Goal: Task Accomplishment & Management: Use online tool/utility

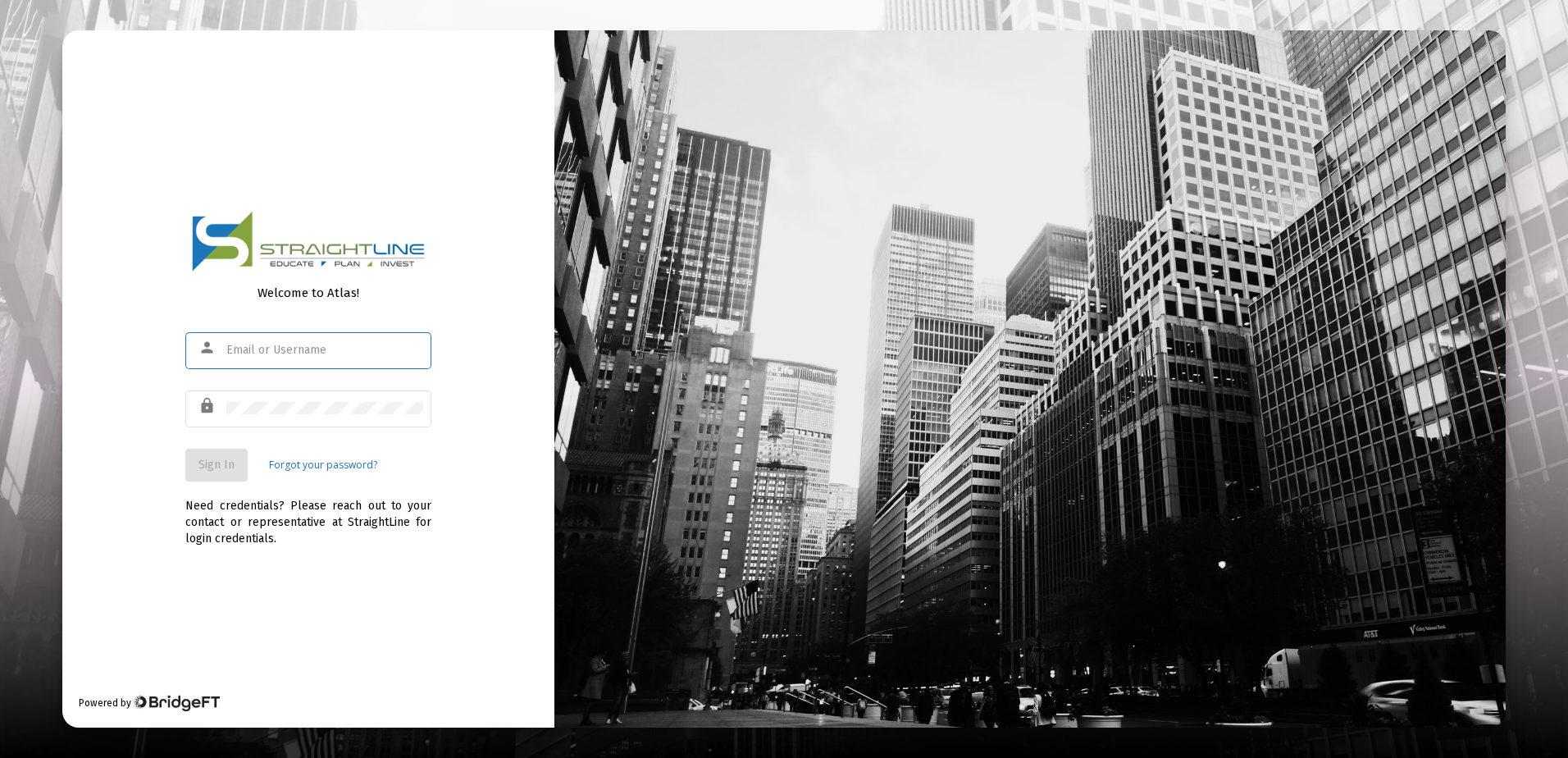
click at [324, 350] on input "text" at bounding box center [324, 350] width 196 height 13
click at [287, 353] on input "text" at bounding box center [324, 350] width 196 height 13
type input "rrickey@straightline.com"
click at [230, 468] on span "Sign In" at bounding box center [216, 465] width 36 height 14
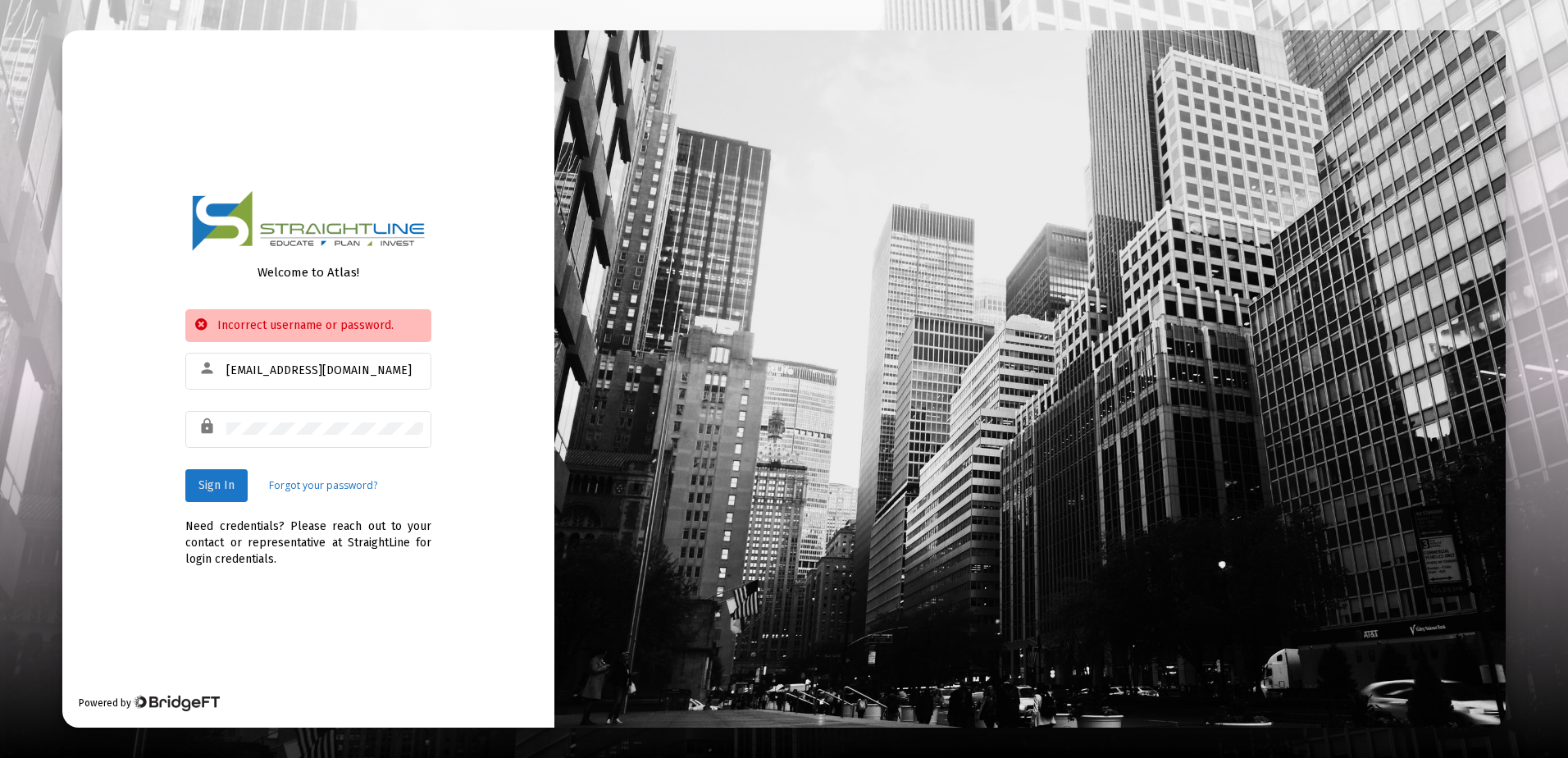
click at [233, 483] on span "Sign In" at bounding box center [216, 485] width 36 height 14
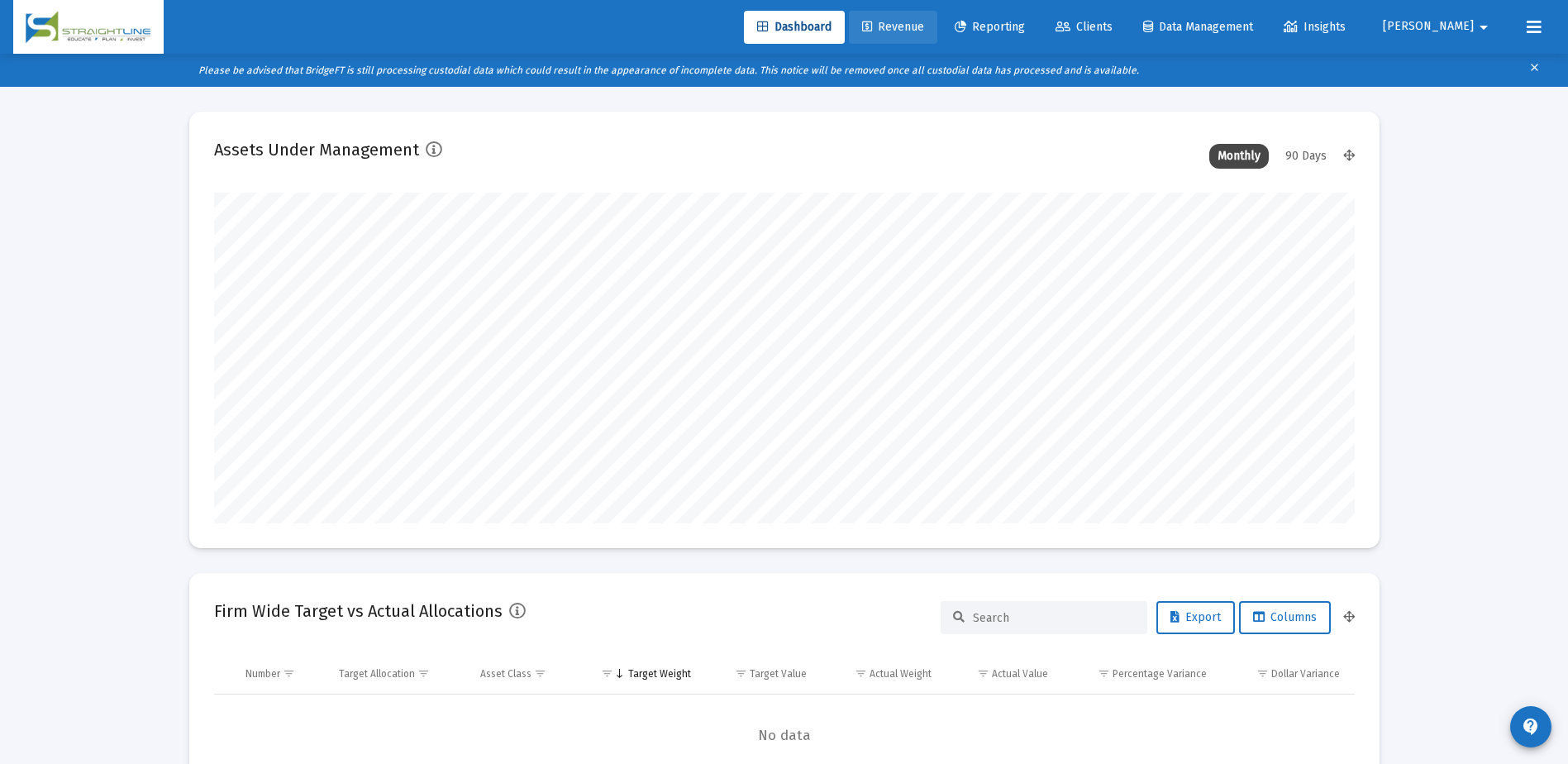
click at [924, 27] on span "Revenue" at bounding box center [893, 27] width 62 height 14
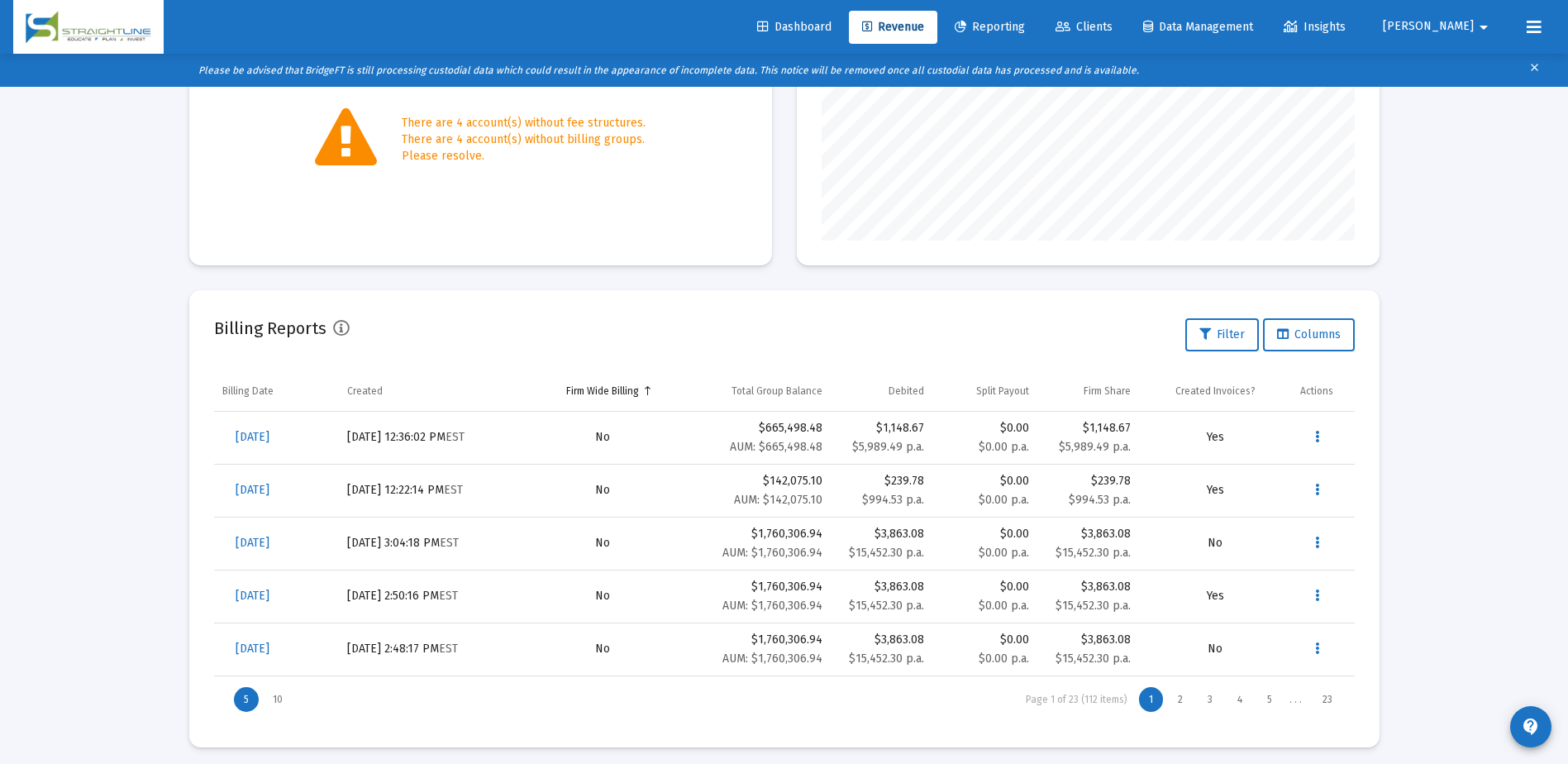
scroll to position [369, 0]
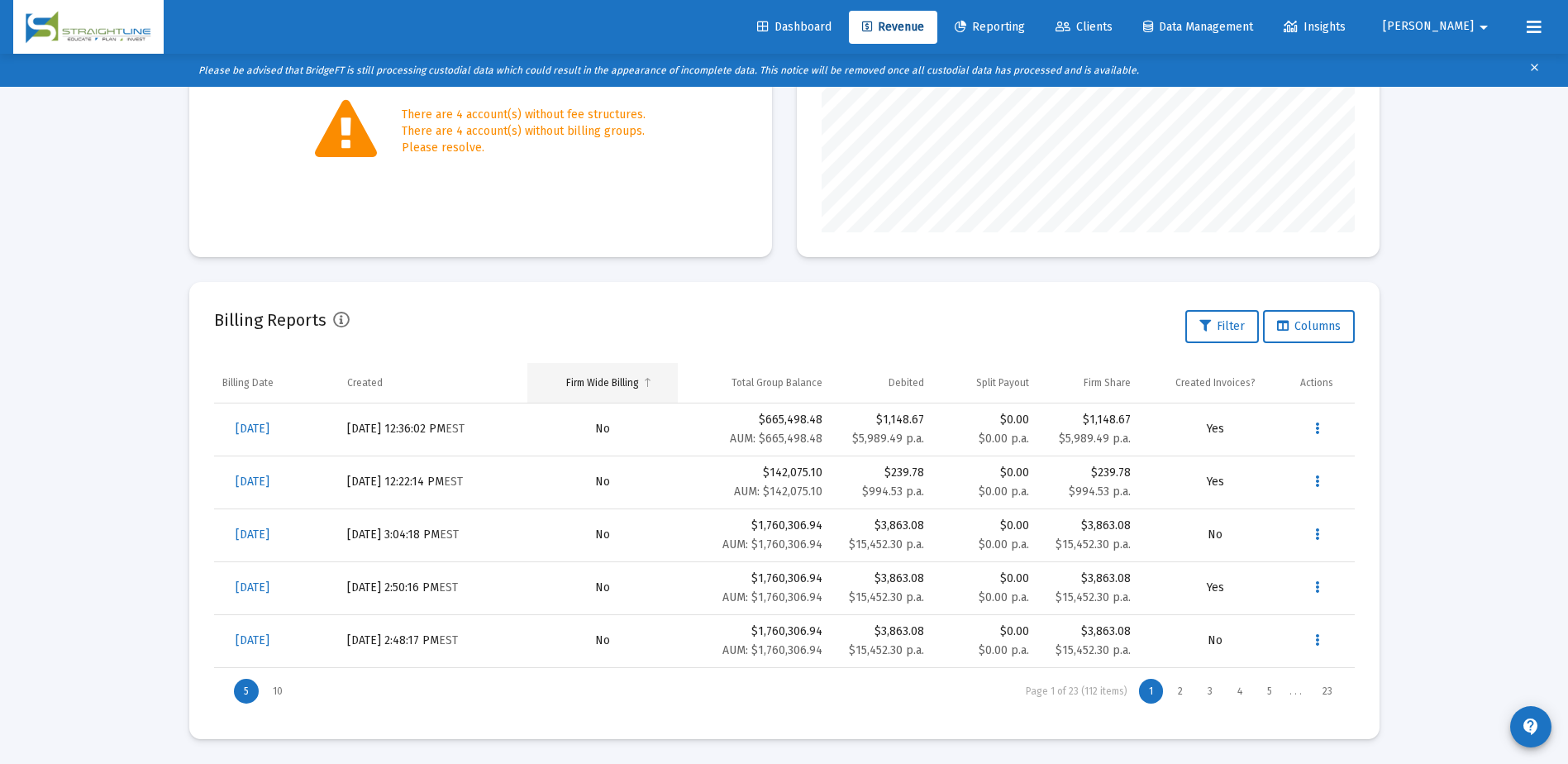
click at [645, 385] on span "Column Firm Wide Billing" at bounding box center [648, 382] width 12 height 12
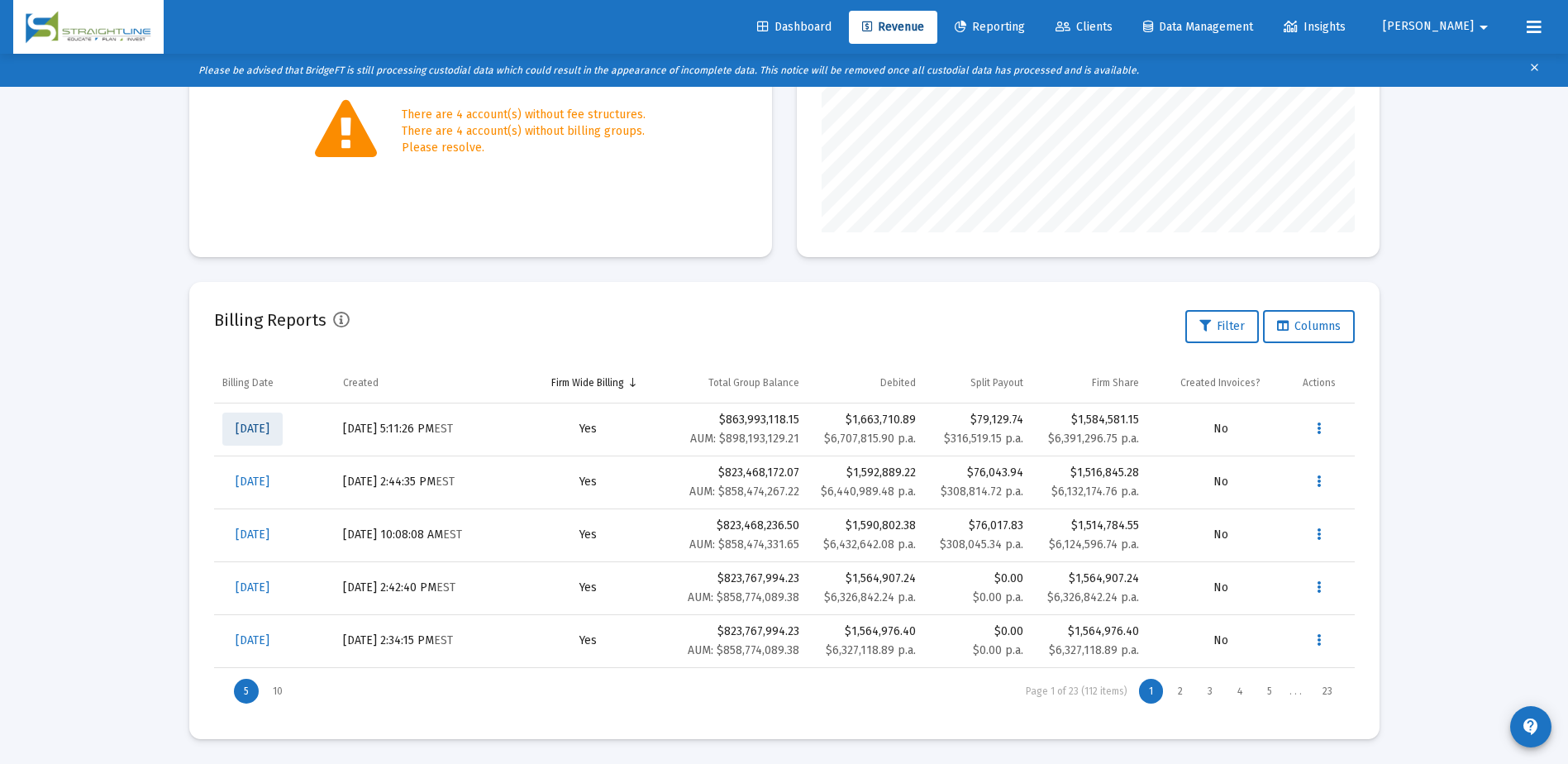
click at [270, 428] on span "Sep 30, 2025" at bounding box center [252, 429] width 34 height 14
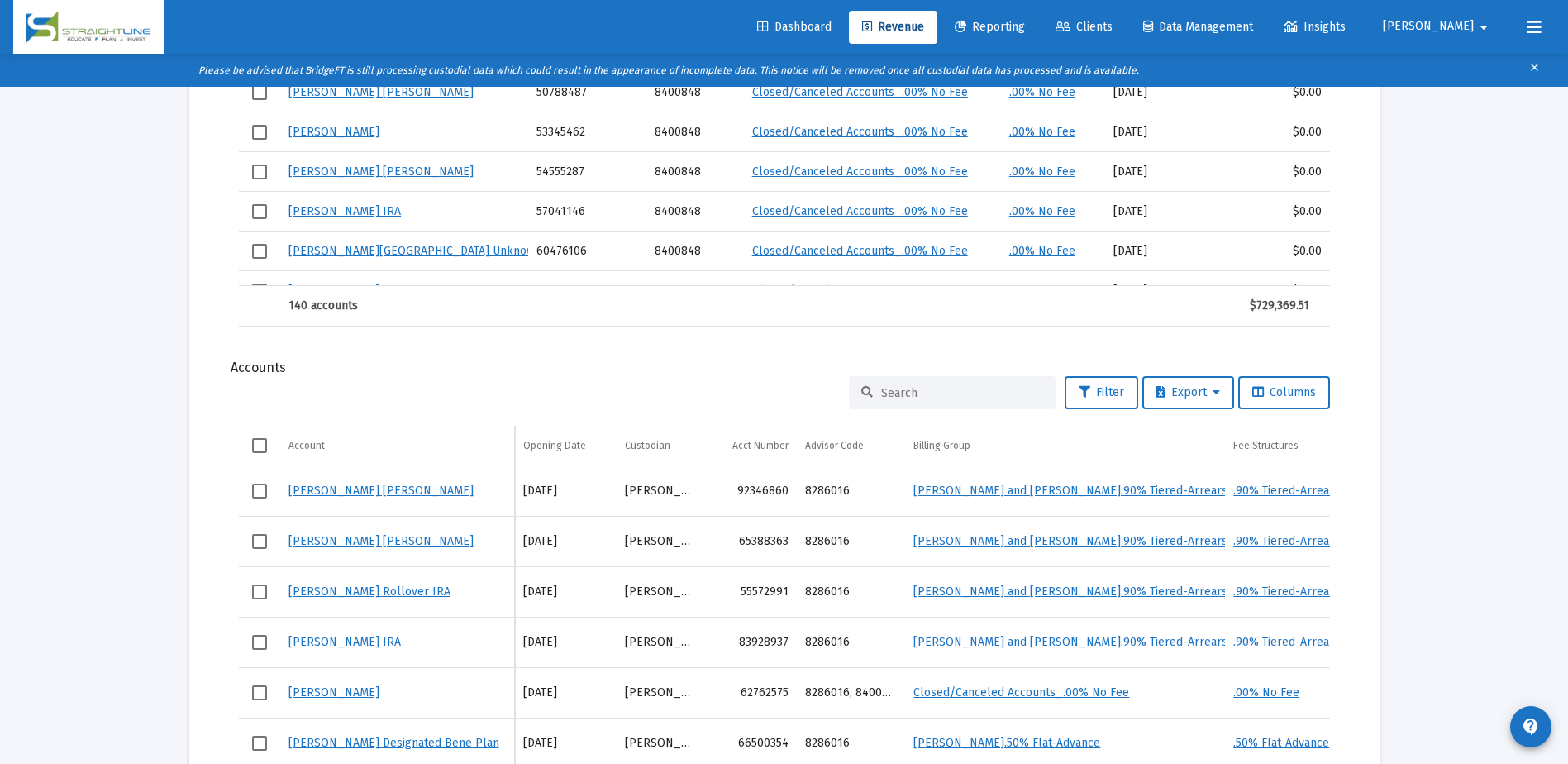
scroll to position [1857, 0]
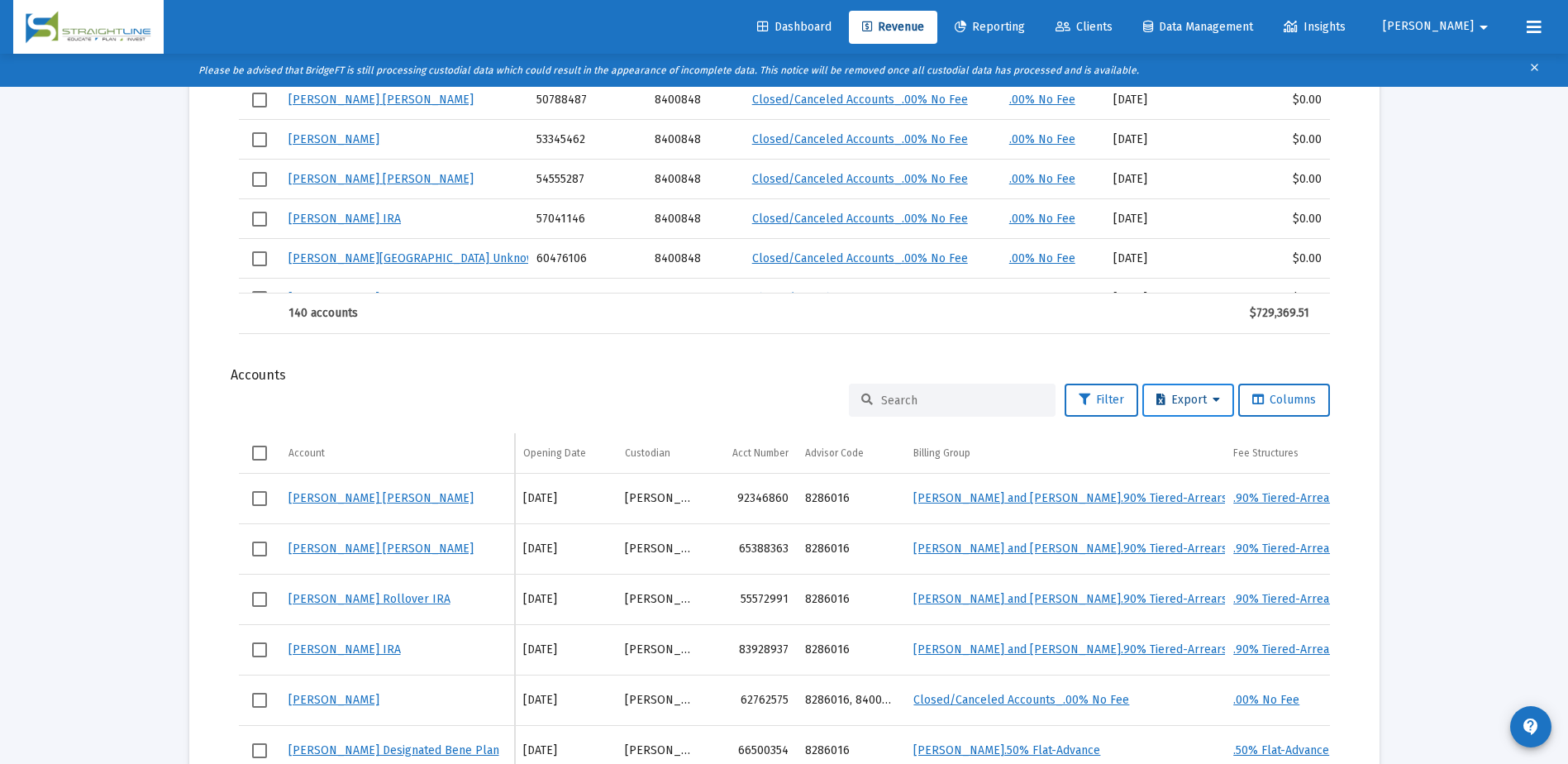
click at [1215, 402] on icon at bounding box center [1216, 400] width 7 height 11
click at [1191, 441] on button "Export All Rows" at bounding box center [1191, 443] width 112 height 40
